Goal: Task Accomplishment & Management: Use online tool/utility

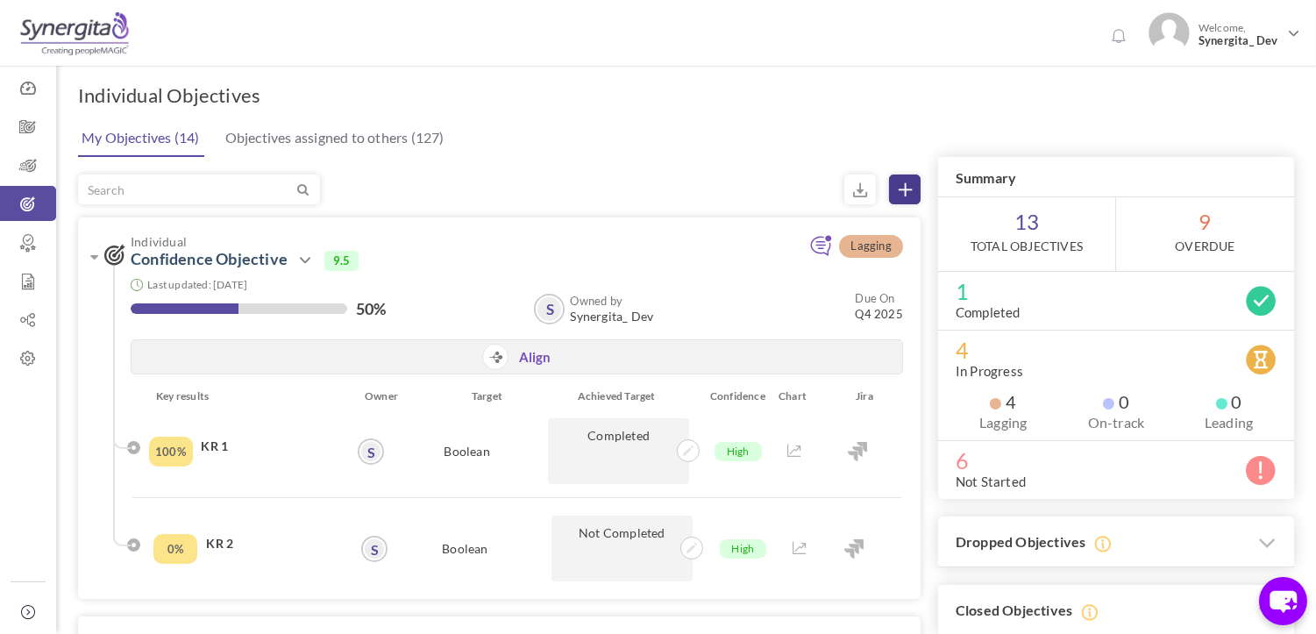
click at [899, 193] on icon at bounding box center [905, 189] width 13 height 13
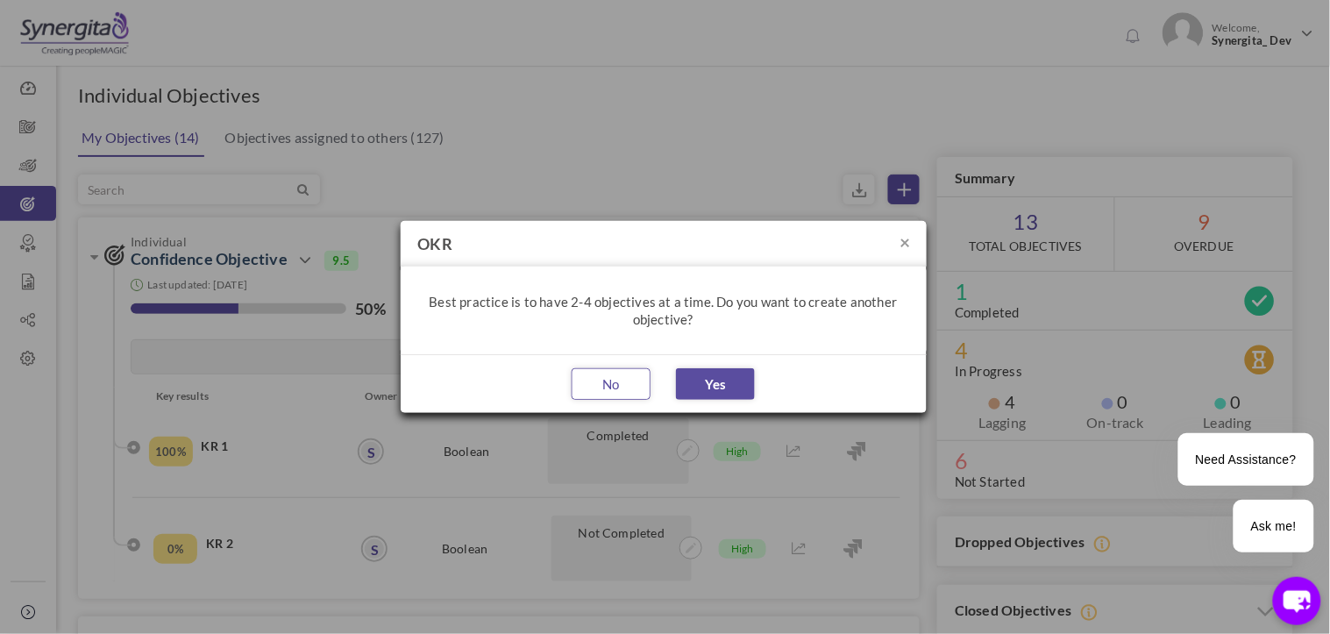
click at [629, 393] on button "No" at bounding box center [611, 384] width 79 height 32
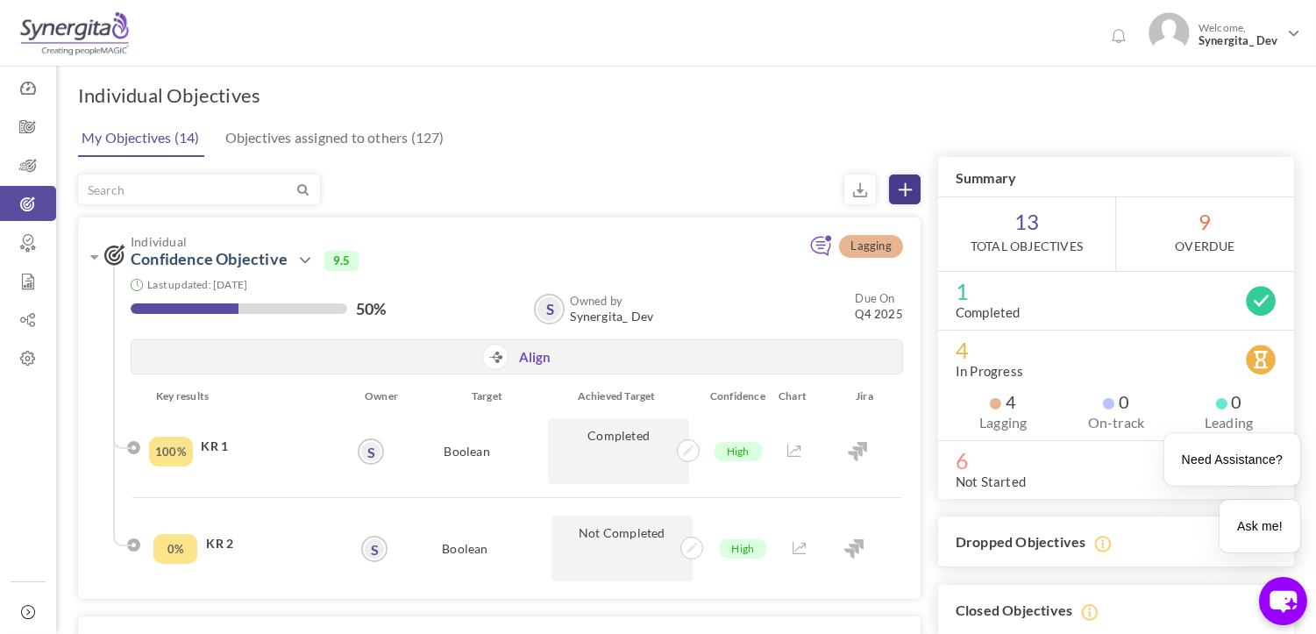
click at [899, 184] on icon at bounding box center [905, 189] width 13 height 13
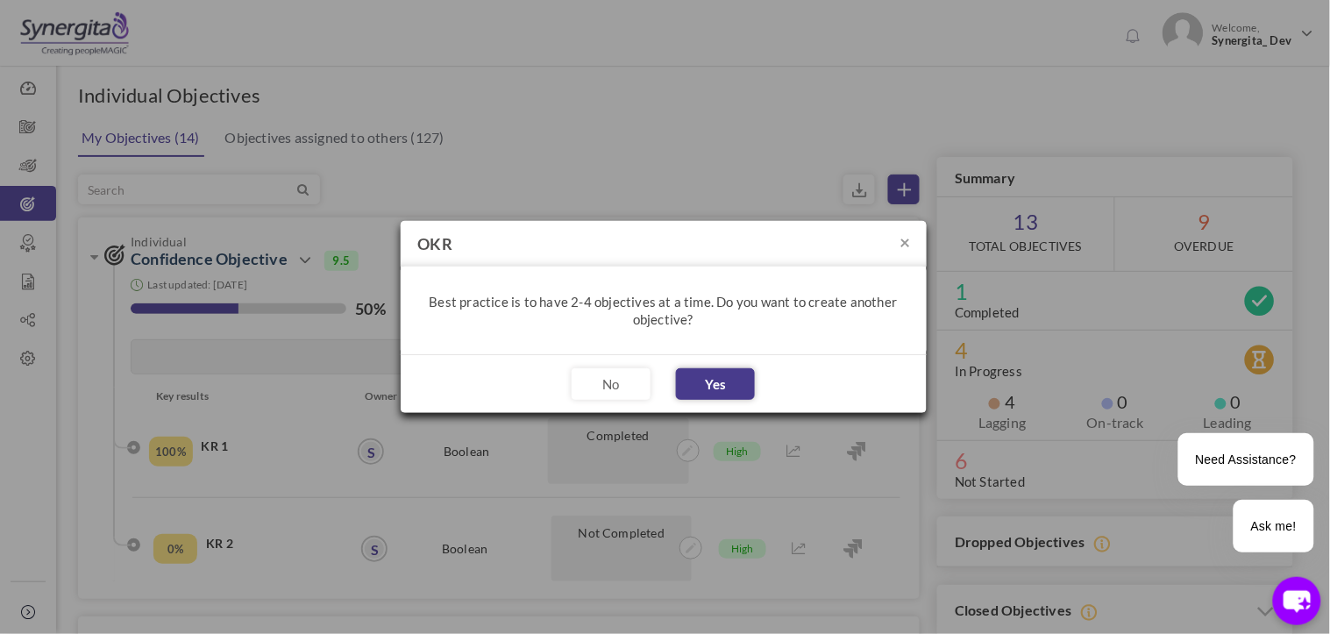
click at [711, 372] on button "Yes" at bounding box center [715, 384] width 79 height 32
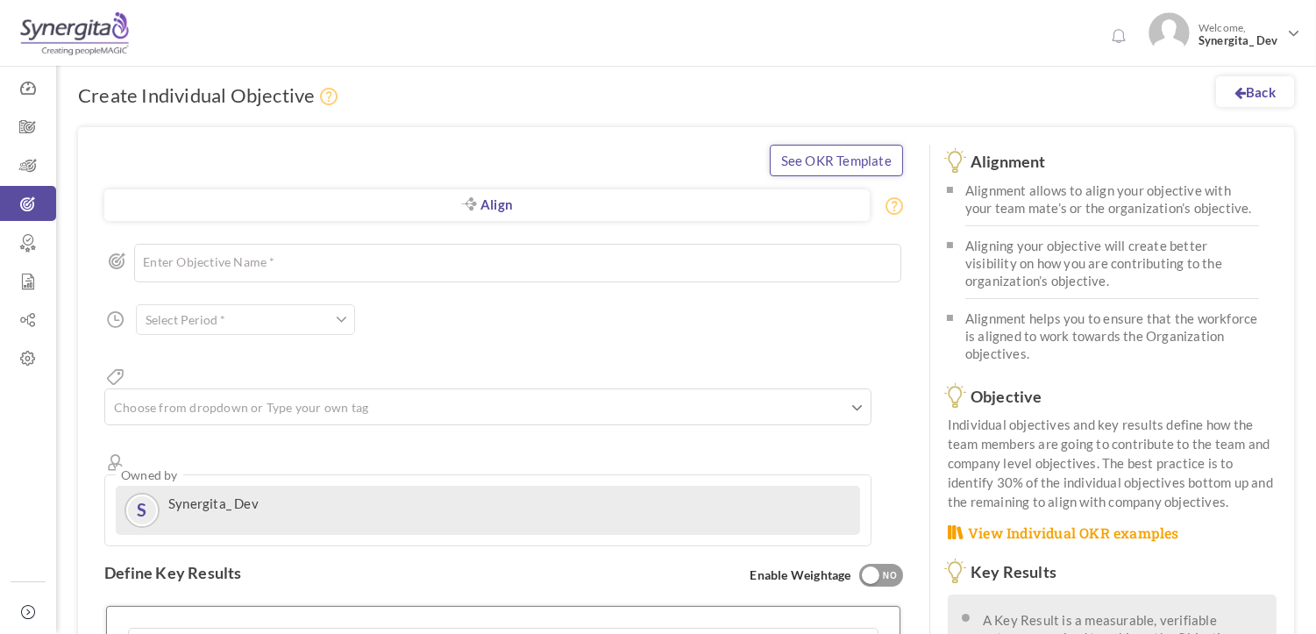
click at [828, 159] on link "See OKR Template" at bounding box center [836, 161] width 133 height 32
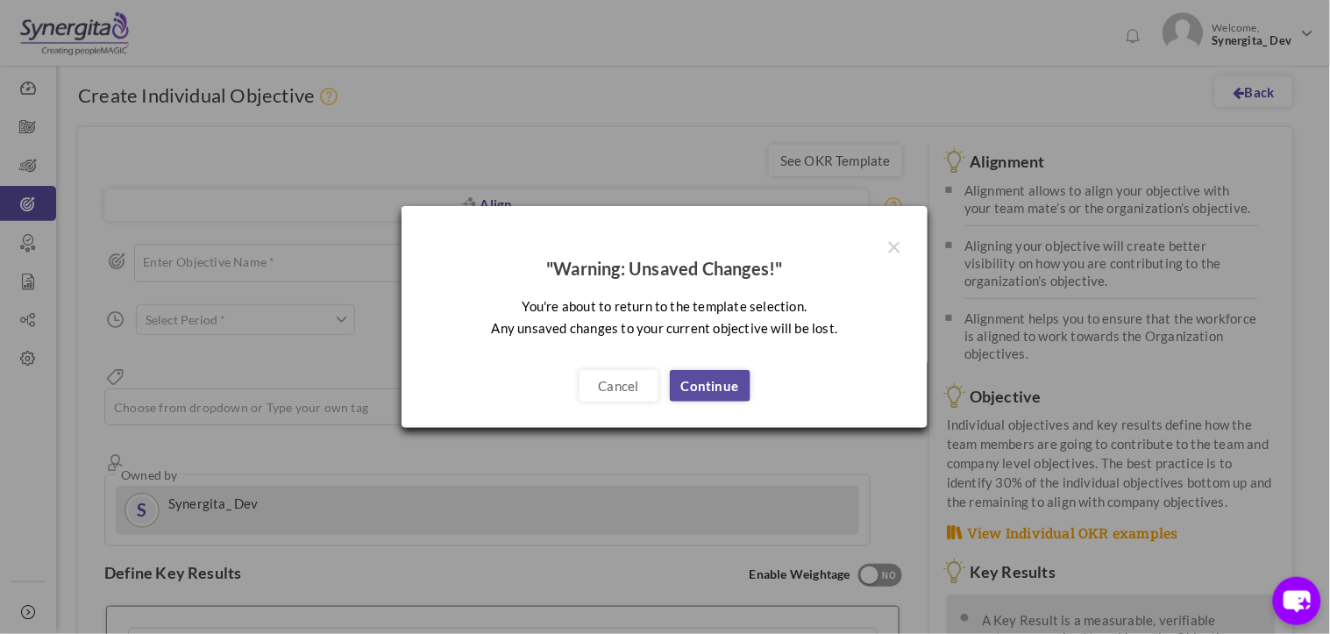
click at [721, 404] on div "Cancel Continue" at bounding box center [665, 397] width 526 height 62
click at [720, 386] on link "Continue" at bounding box center [710, 386] width 81 height 32
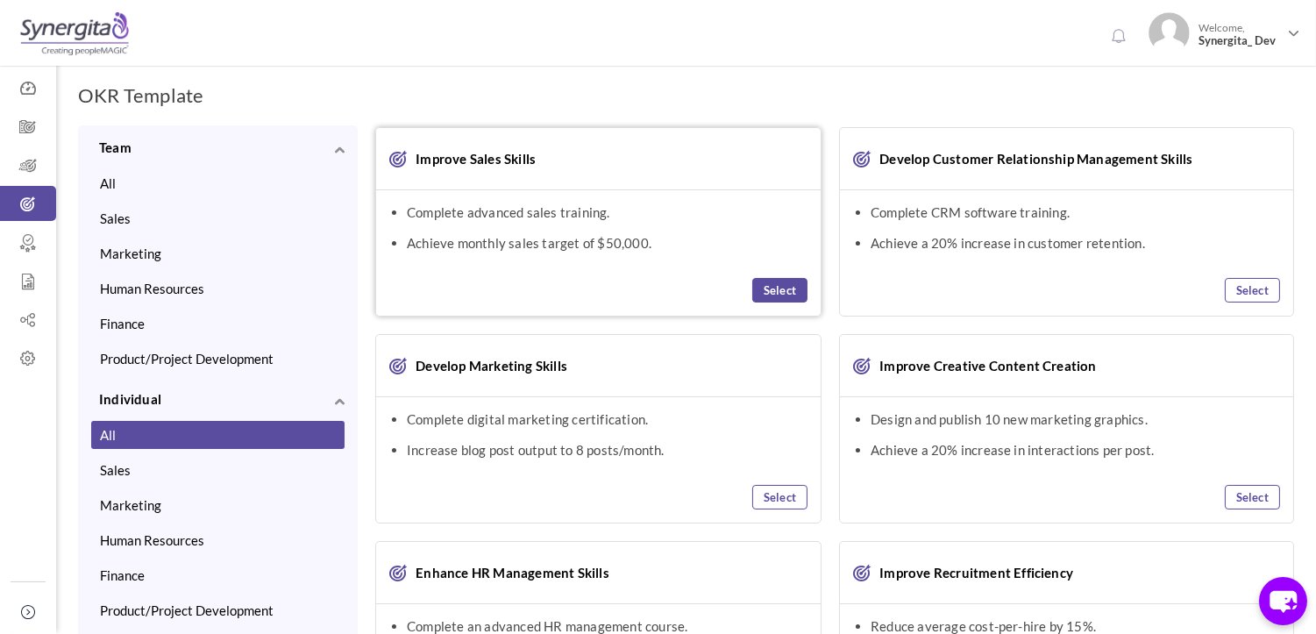
click at [787, 289] on link "Select" at bounding box center [779, 290] width 55 height 25
click at [1196, 100] on link "View Selected OKR (1)" at bounding box center [1229, 99] width 129 height 32
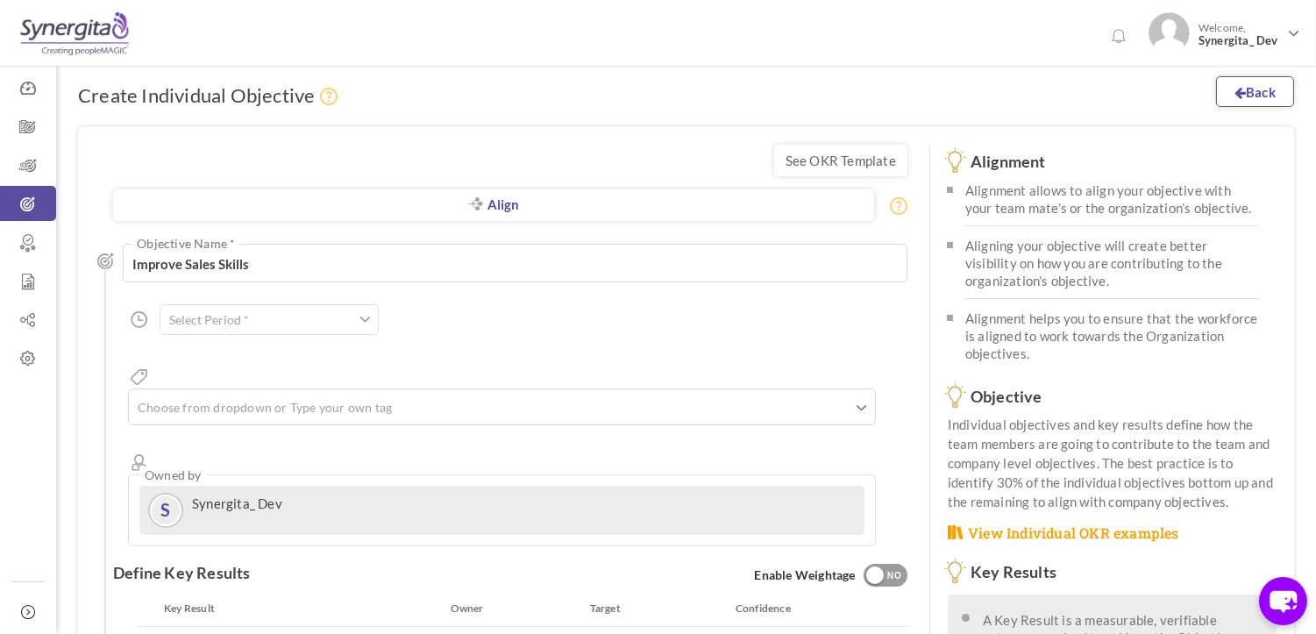
click at [1259, 89] on link "Back" at bounding box center [1255, 91] width 78 height 31
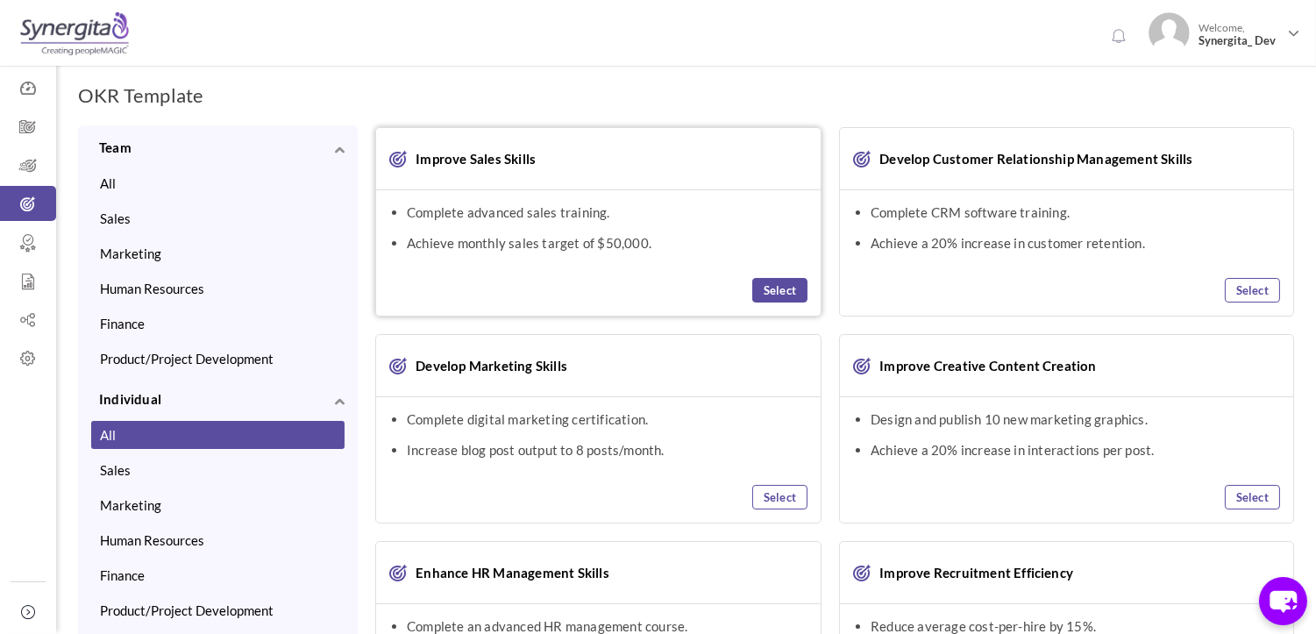
click at [773, 288] on link "Select" at bounding box center [779, 290] width 55 height 25
click at [1276, 94] on span "(1)" at bounding box center [1276, 98] width 14 height 13
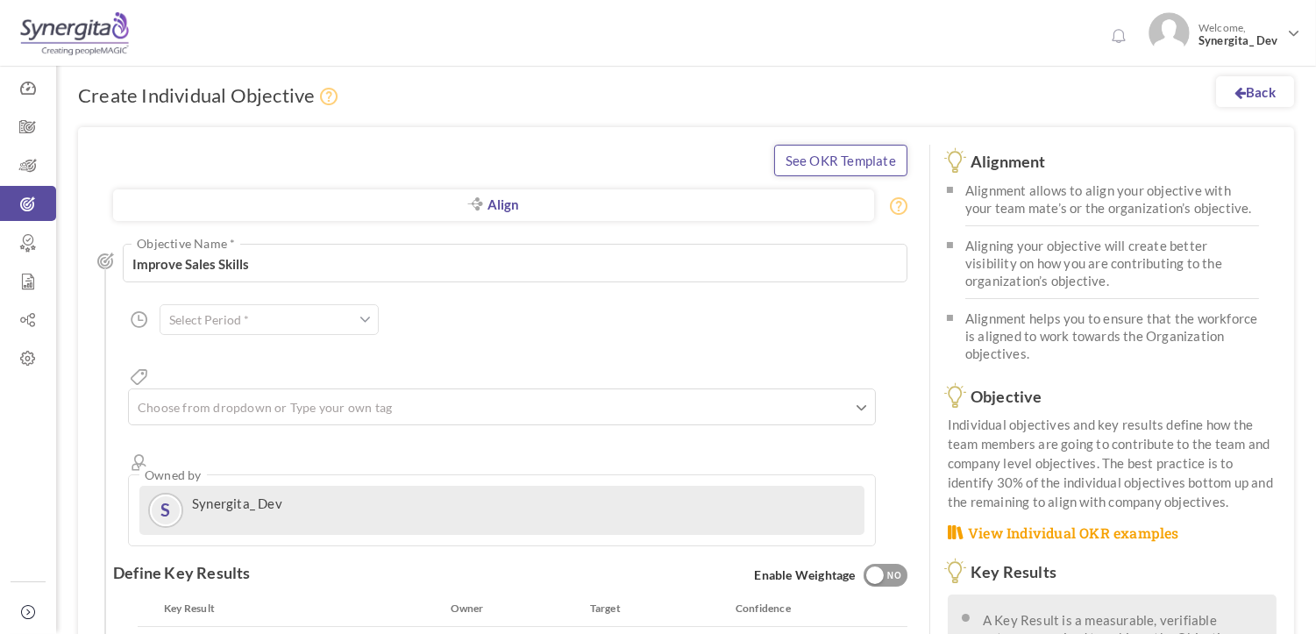
click at [816, 163] on link "See OKR Template" at bounding box center [840, 161] width 133 height 32
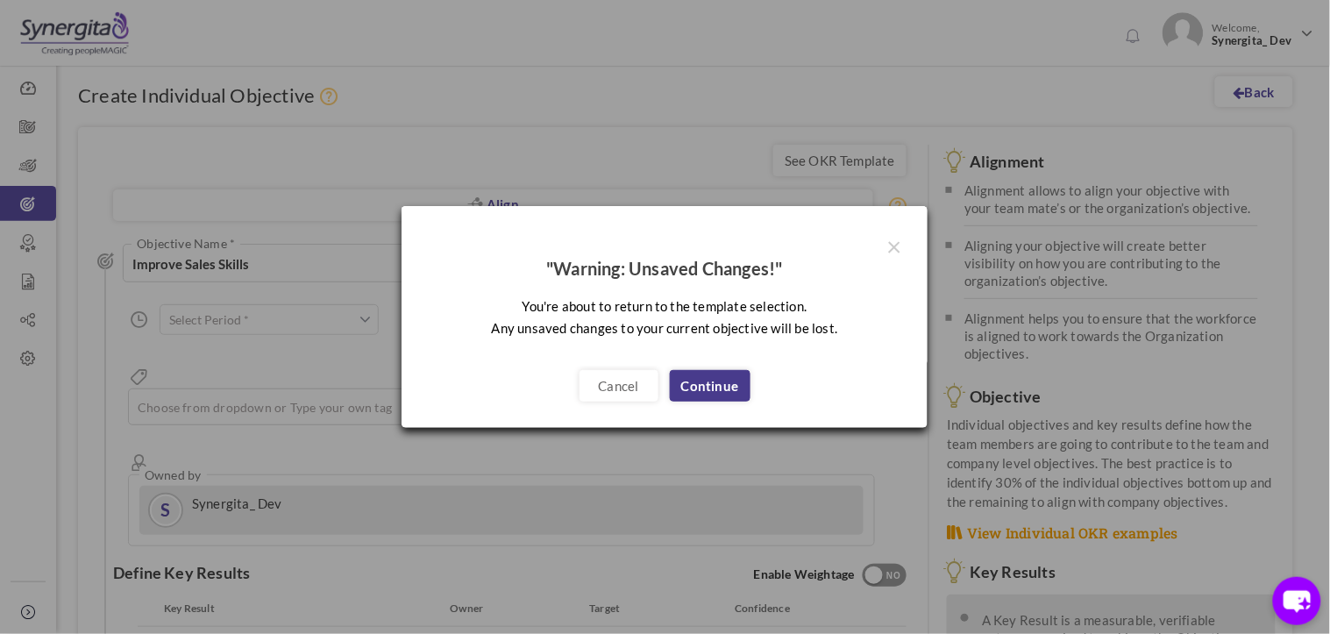
drag, startPoint x: 736, startPoint y: 403, endPoint x: 722, endPoint y: 396, distance: 15.7
click at [732, 402] on div "Cancel Continue" at bounding box center [665, 397] width 526 height 62
click at [715, 389] on link "Continue" at bounding box center [710, 386] width 81 height 32
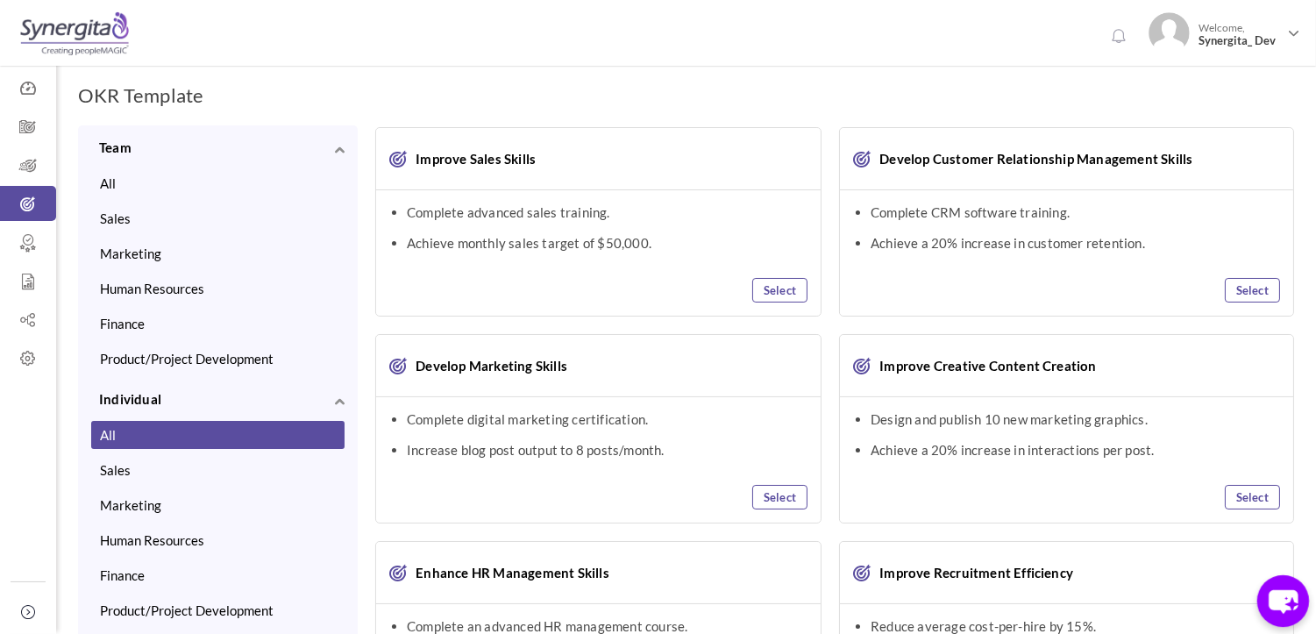
click at [1262, 599] on icon "chat-button" at bounding box center [1283, 601] width 52 height 52
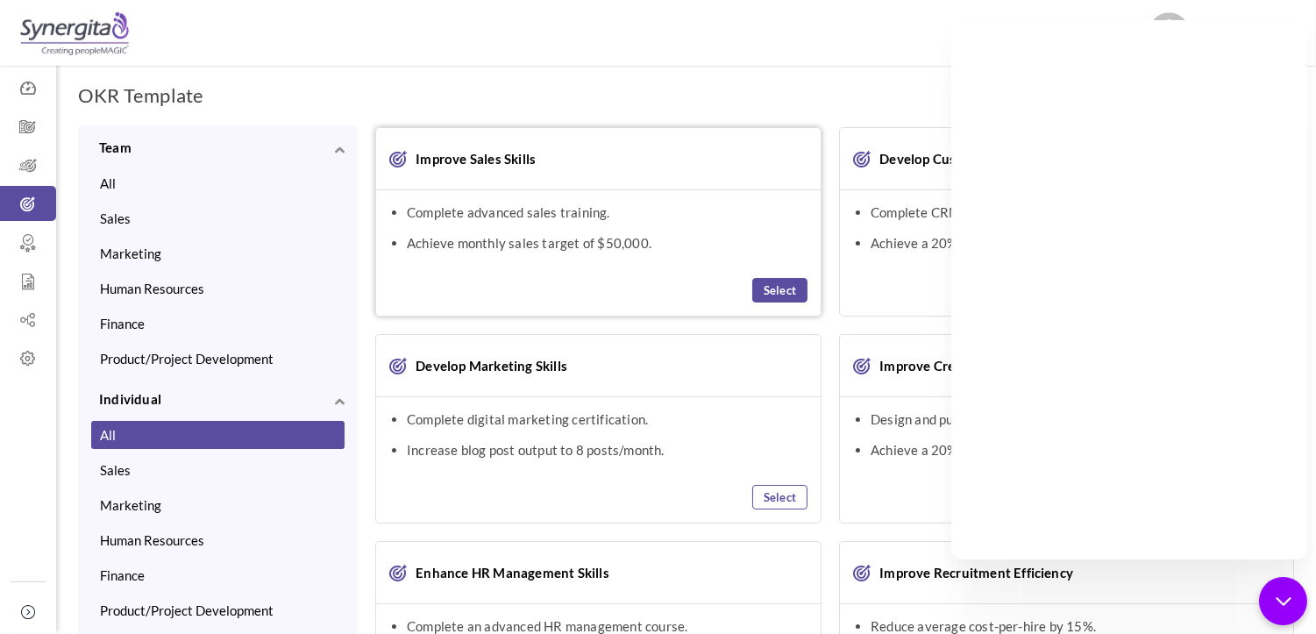
click at [800, 282] on link "Select" at bounding box center [779, 290] width 55 height 25
click at [1273, 589] on div "chat-button" at bounding box center [1283, 601] width 52 height 52
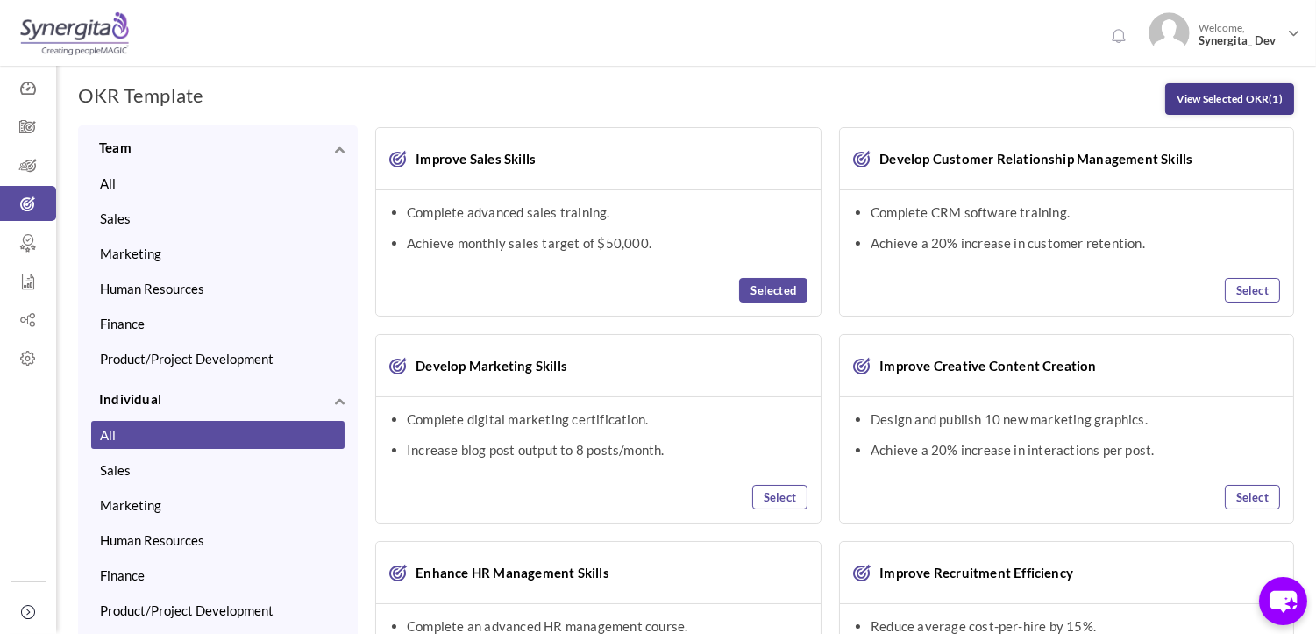
click at [1258, 94] on link "View Selected OKR (1)" at bounding box center [1229, 99] width 129 height 32
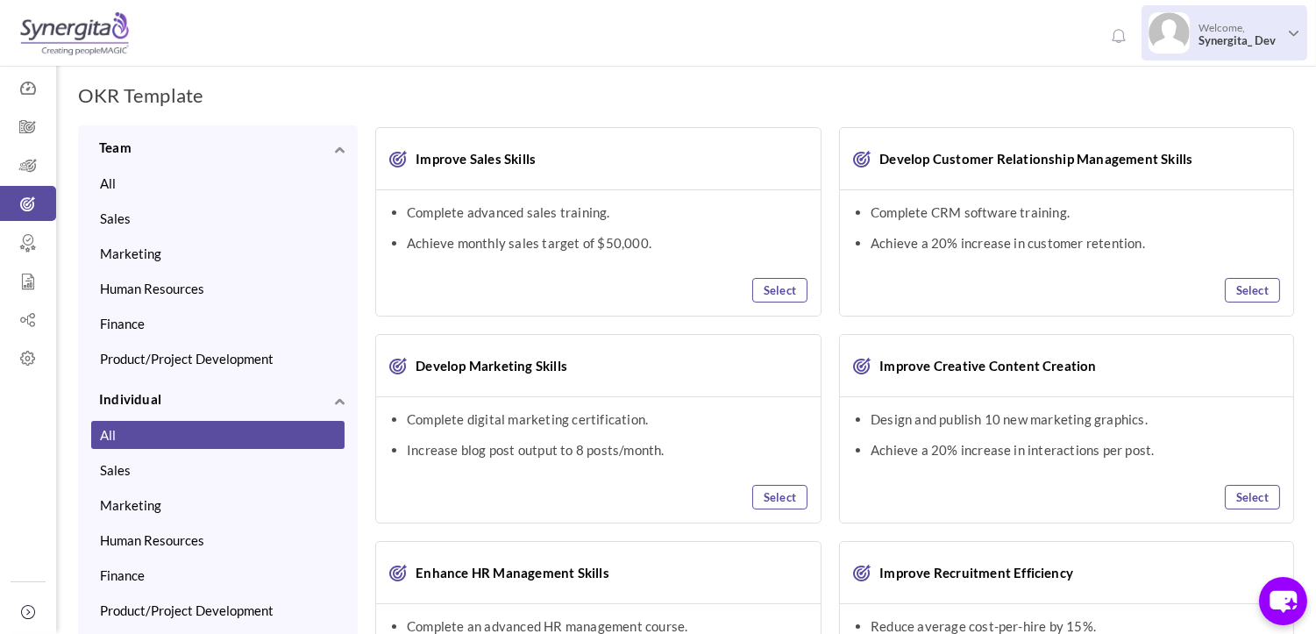
click at [1247, 49] on span "Welcome, Synergita_ Dev" at bounding box center [1238, 34] width 96 height 44
click at [1145, 243] on ul "Synergita_ Dev Support Change Password Log Out" at bounding box center [1206, 156] width 202 height 188
click at [1254, 40] on span "Synergita_ Dev" at bounding box center [1239, 40] width 82 height 13
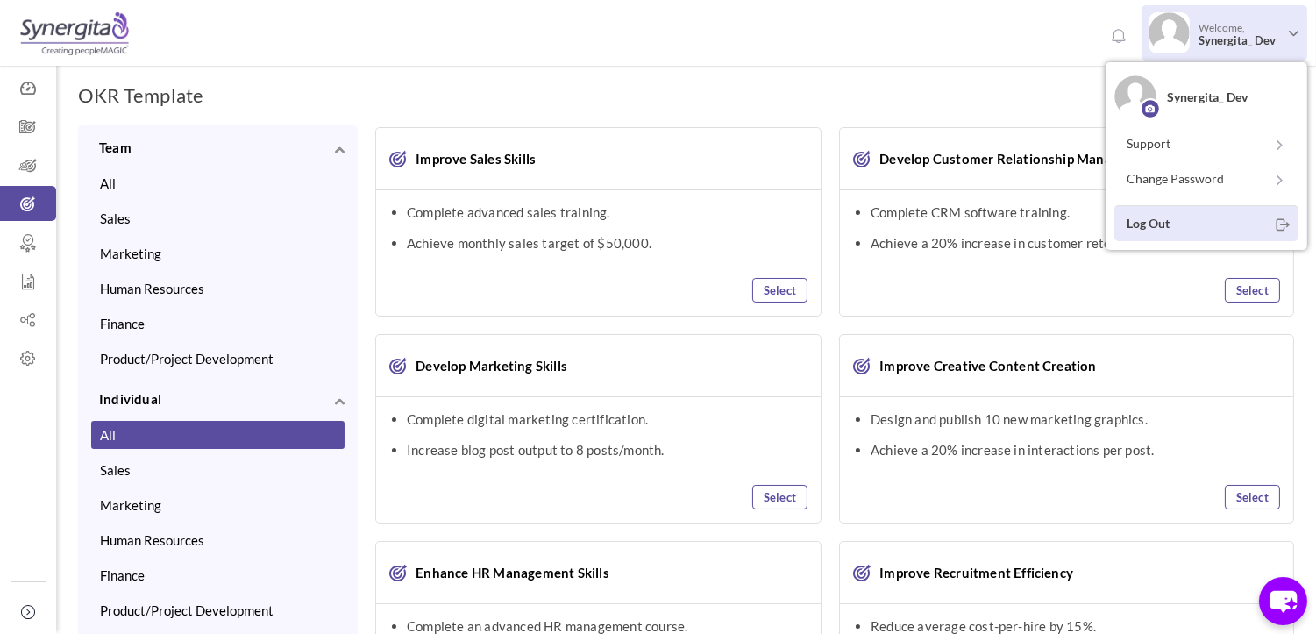
click at [1159, 224] on link "Log Out" at bounding box center [1206, 223] width 184 height 36
